Goal: Task Accomplishment & Management: Manage account settings

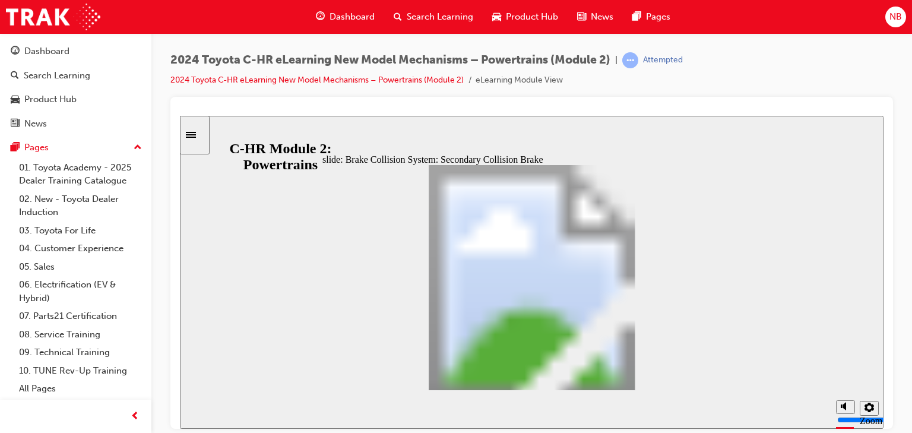
click at [891, 12] on span "NB" at bounding box center [896, 17] width 12 height 14
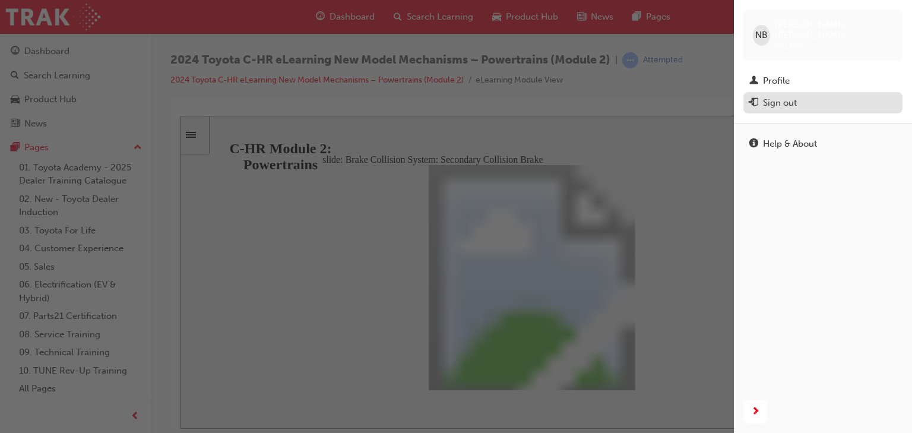
click at [791, 96] on div "Sign out" at bounding box center [780, 103] width 34 height 14
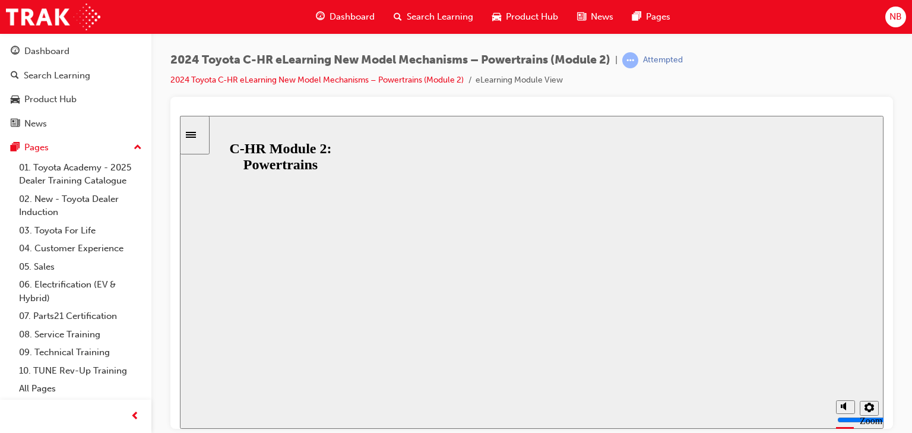
click at [888, 18] on div "NB" at bounding box center [895, 17] width 21 height 21
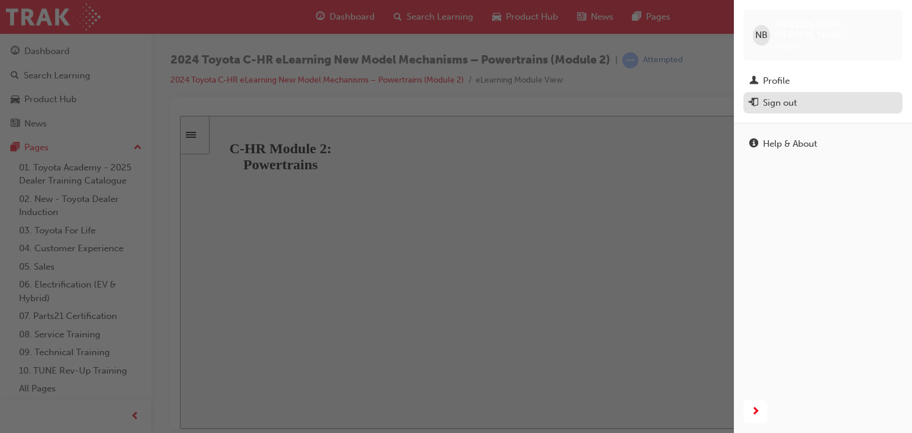
click at [786, 96] on div "Sign out" at bounding box center [780, 103] width 34 height 14
